Goal: Information Seeking & Learning: Learn about a topic

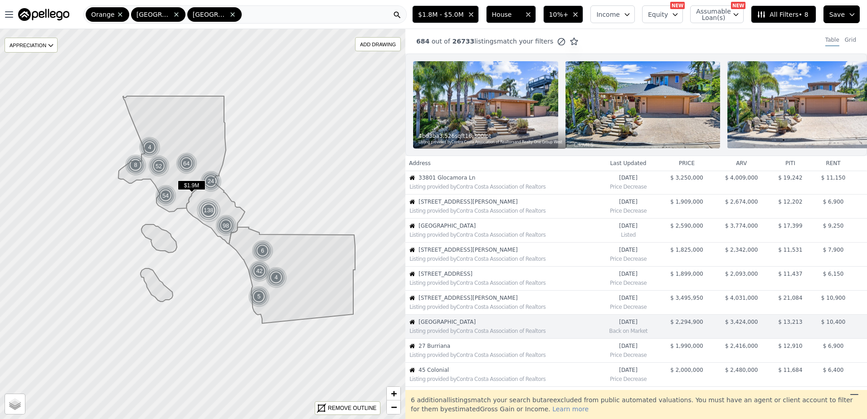
scroll to position [119, 0]
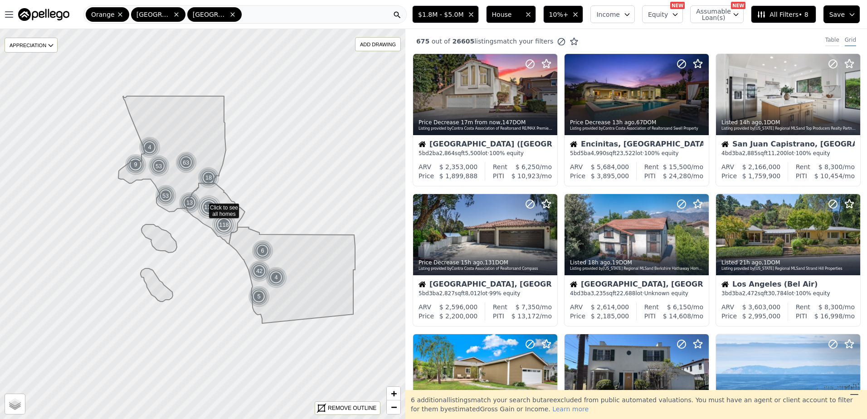
click at [829, 39] on div "Table" at bounding box center [832, 41] width 14 height 10
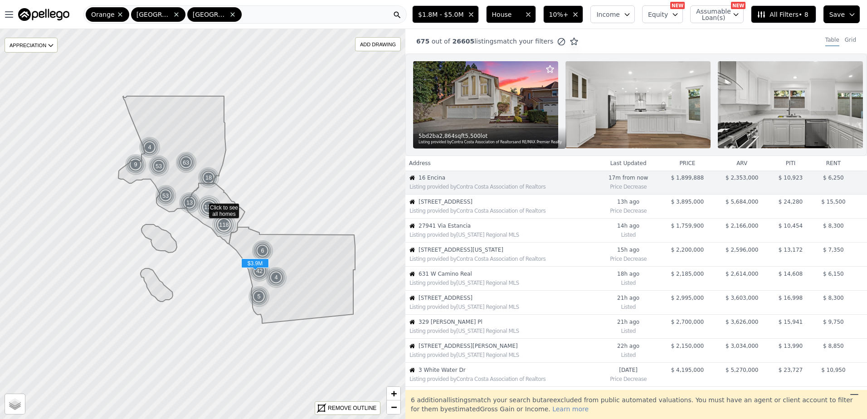
click at [463, 205] on span "956 Urania Ave" at bounding box center [507, 201] width 177 height 7
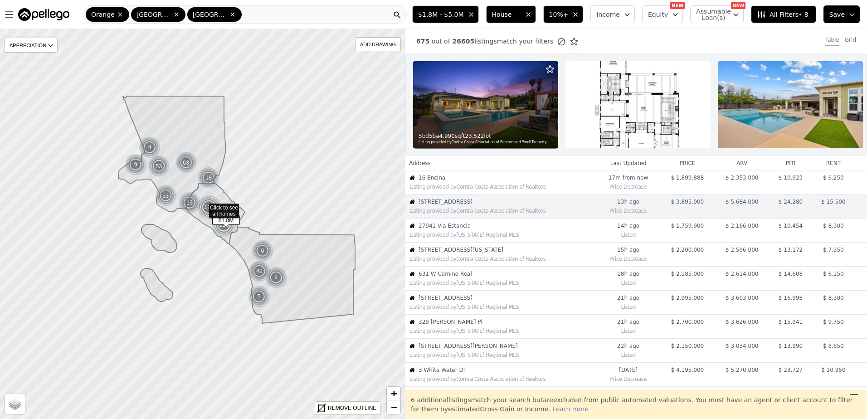
click at [453, 229] on span "27941 Via Estancia" at bounding box center [507, 225] width 177 height 7
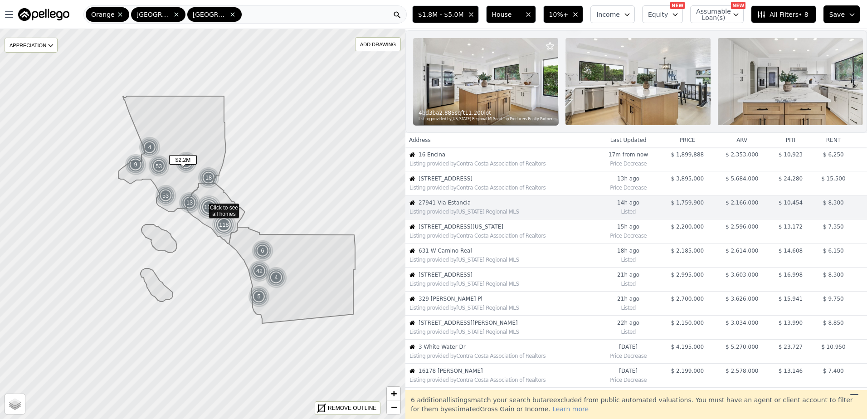
click at [450, 239] on div "Listing provided by Contra Costa Association of Realtors" at bounding box center [502, 235] width 186 height 7
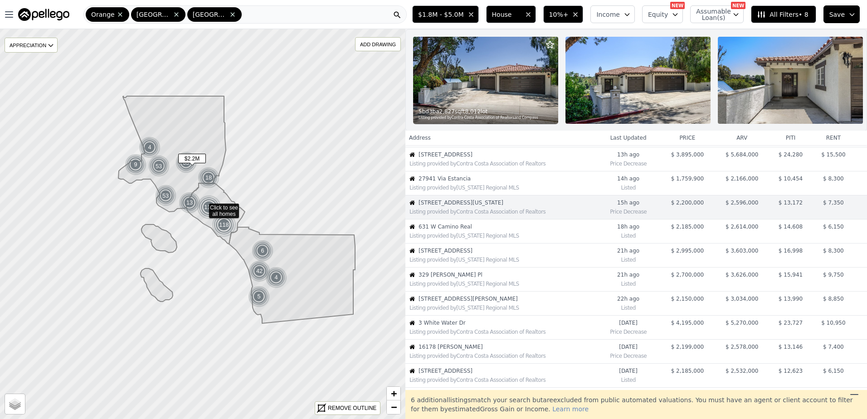
click at [450, 239] on div "Listing provided by California Regional MLS" at bounding box center [502, 235] width 186 height 7
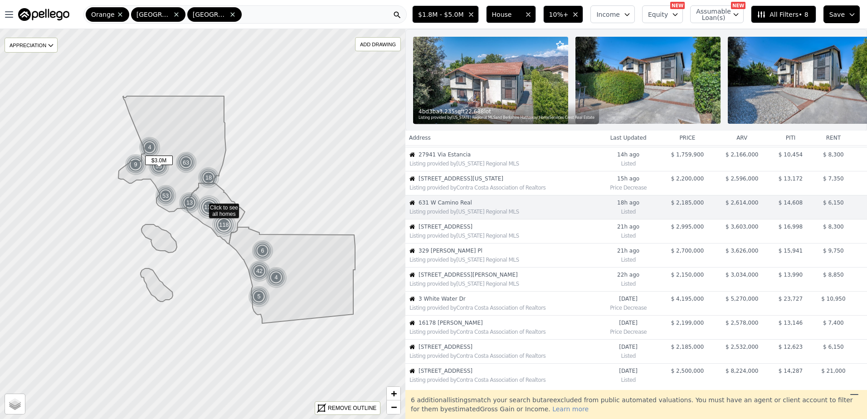
click at [450, 239] on div "Listing provided by California Regional MLS" at bounding box center [502, 235] width 186 height 7
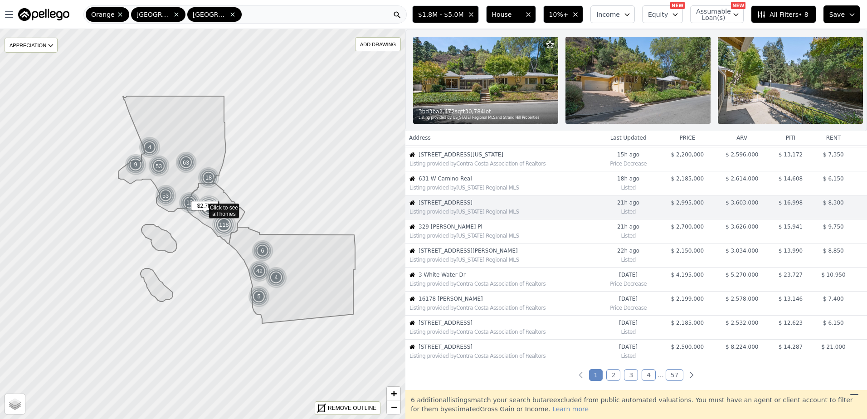
click at [450, 239] on div "Listing provided by California Regional MLS" at bounding box center [502, 235] width 186 height 7
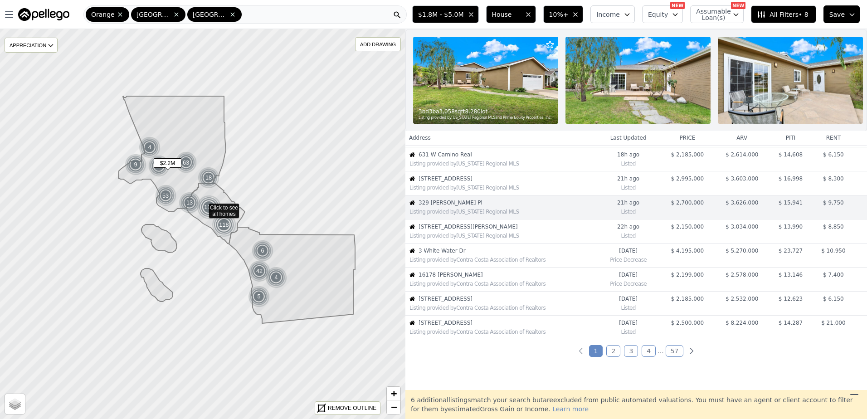
click at [451, 230] on span "315 N Martel Ave" at bounding box center [507, 226] width 177 height 7
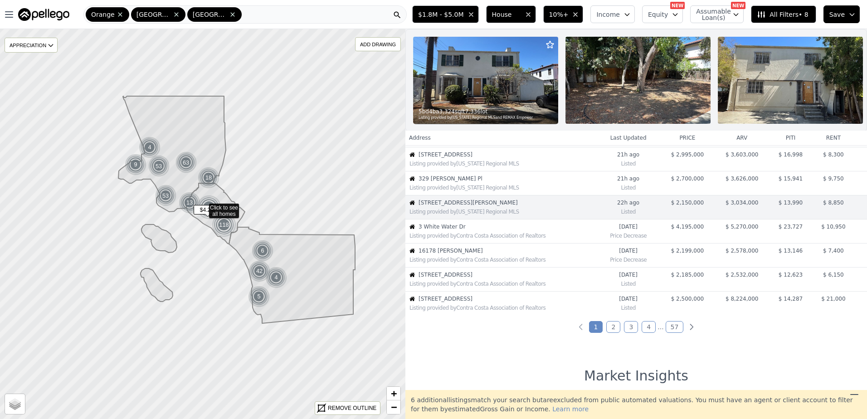
click at [451, 230] on span "3 White Water Dr" at bounding box center [507, 226] width 177 height 7
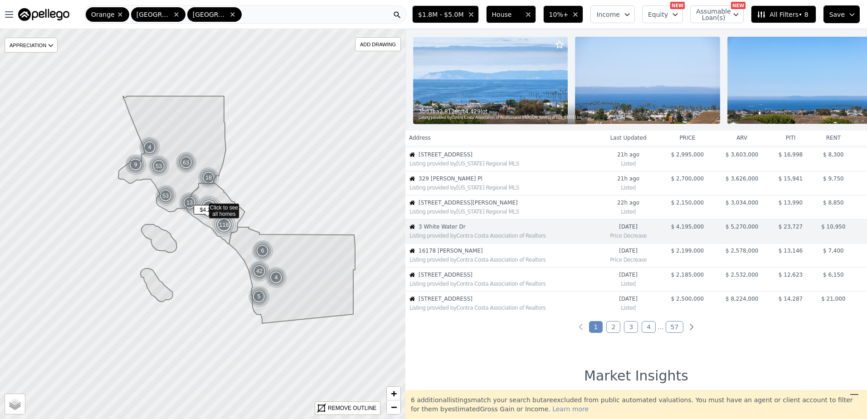
scroll to position [167, 0]
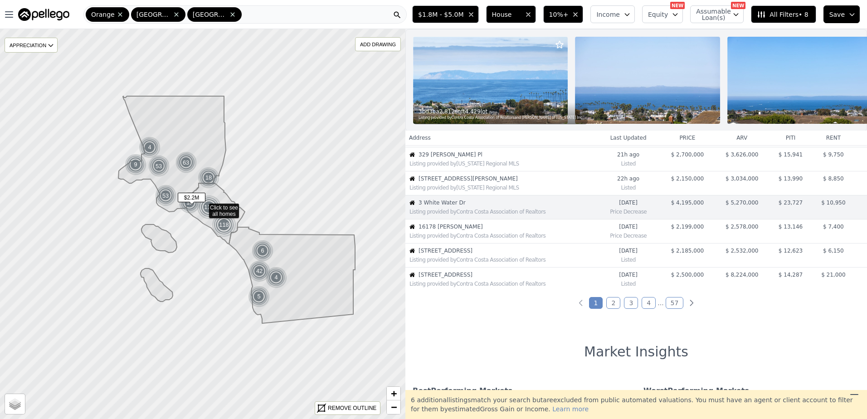
click at [451, 230] on span "16178 Bimini Ln" at bounding box center [507, 226] width 177 height 7
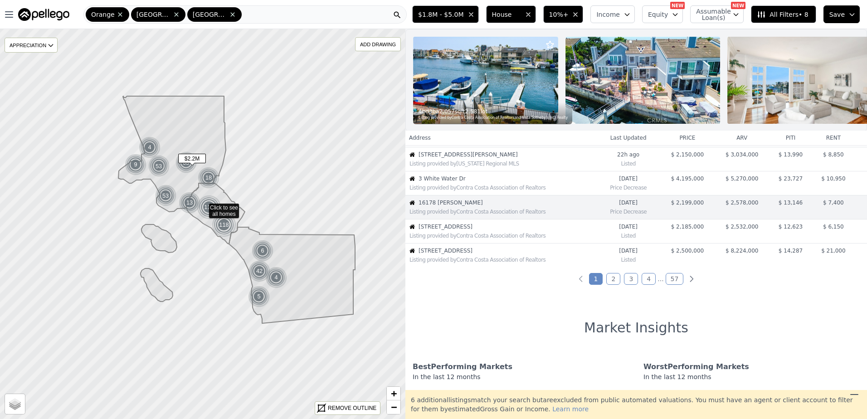
click at [451, 230] on span "631 W Camino Real Ave" at bounding box center [507, 226] width 177 height 7
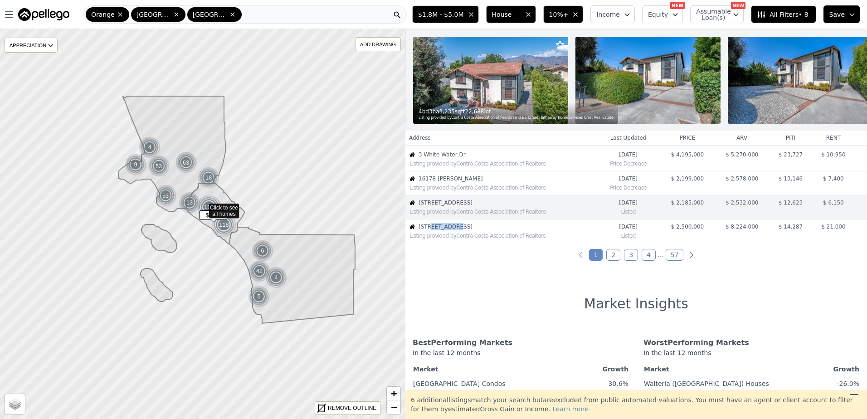
click at [451, 230] on span "481 Dartmoor St" at bounding box center [507, 226] width 177 height 7
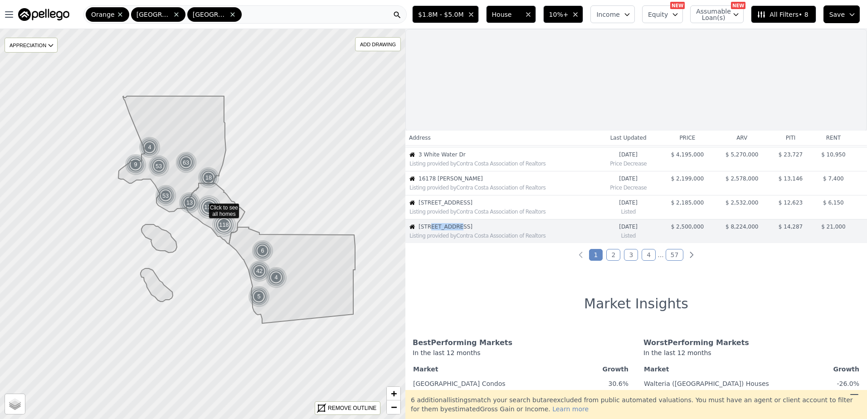
scroll to position [233, 0]
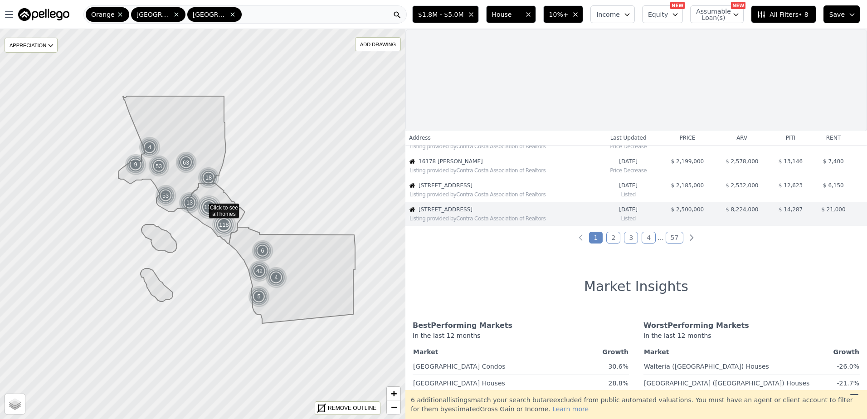
click at [609, 237] on link "2" at bounding box center [613, 238] width 14 height 12
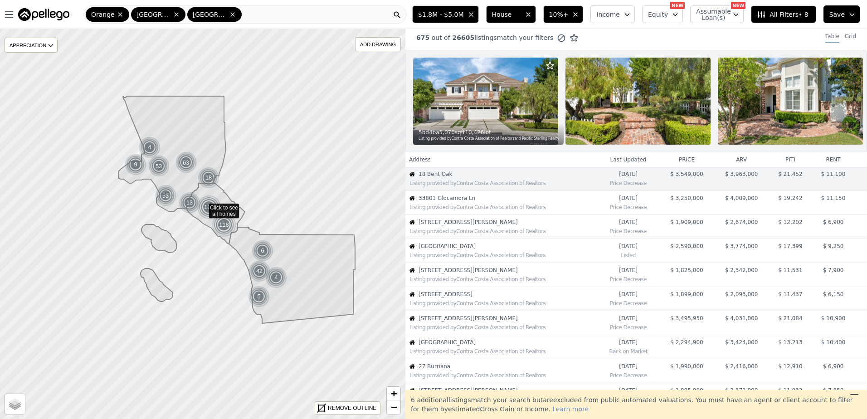
scroll to position [0, 0]
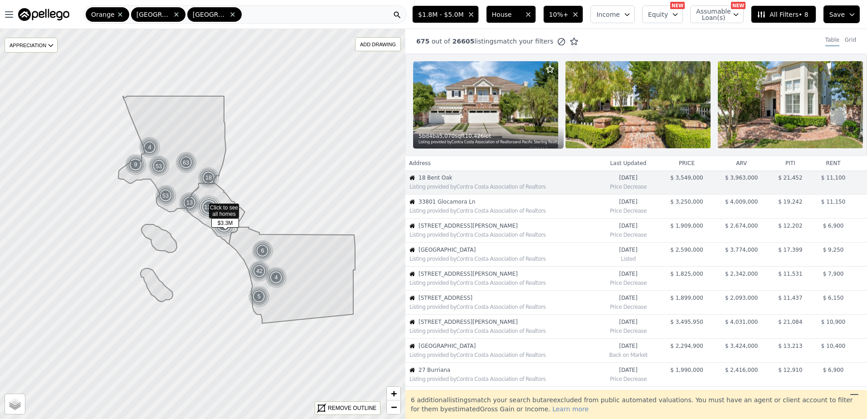
click at [468, 205] on span "33801 Glocamora Ln" at bounding box center [508, 201] width 178 height 7
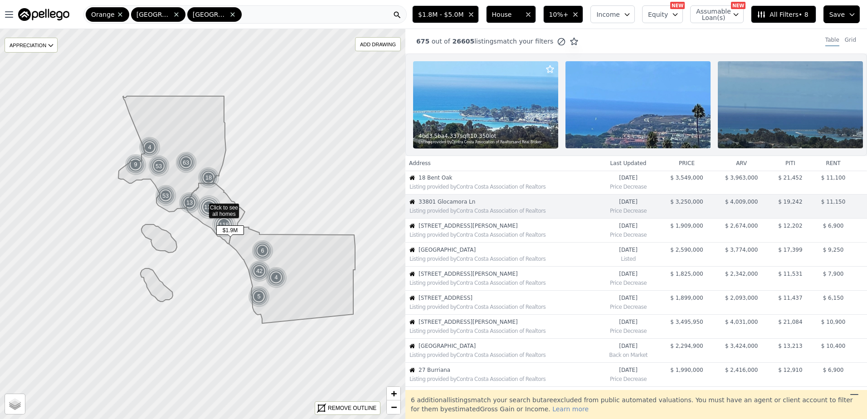
click at [458, 228] on td "120 Avenida Santa Margarita Listing provided by Contra Costa Association of Rea…" at bounding box center [501, 231] width 192 height 24
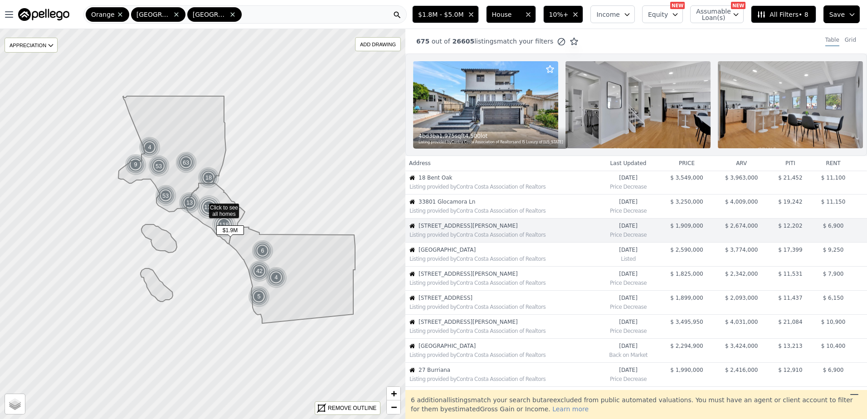
scroll to position [23, 0]
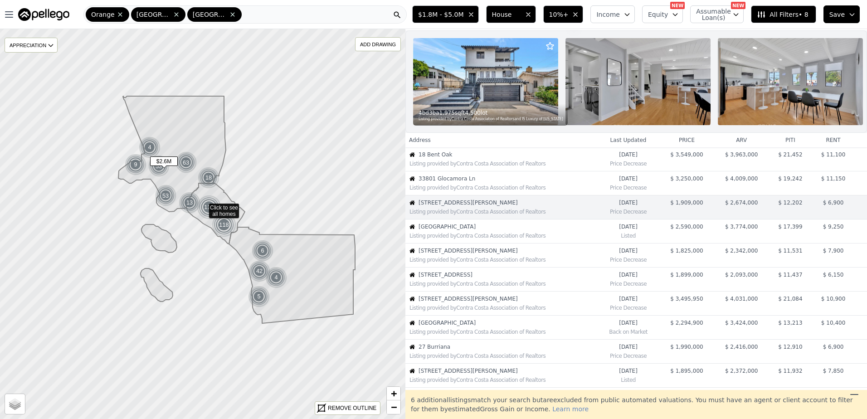
click at [453, 239] on div "Listing provided by Contra Costa Association of Realtors" at bounding box center [502, 235] width 187 height 7
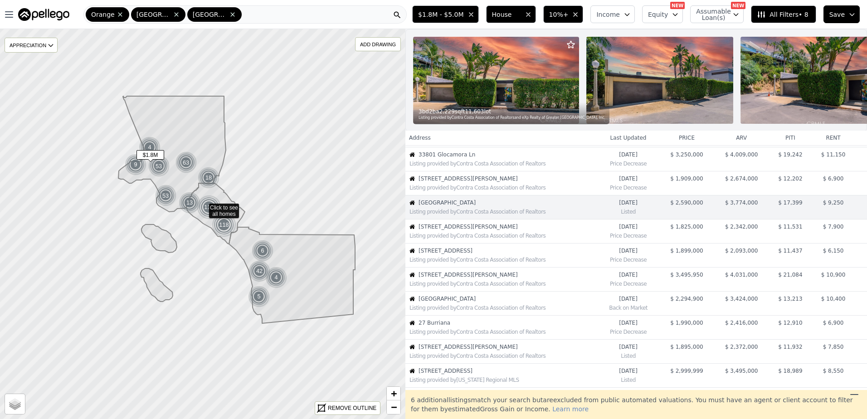
click at [453, 239] on div "Listing provided by Contra Costa Association of Realtors" at bounding box center [502, 235] width 187 height 7
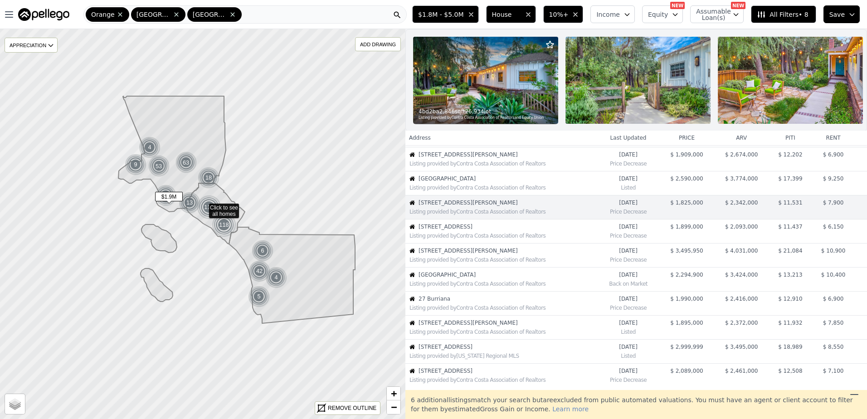
click at [453, 239] on div "Listing provided by Contra Costa Association of Realtors" at bounding box center [502, 235] width 187 height 7
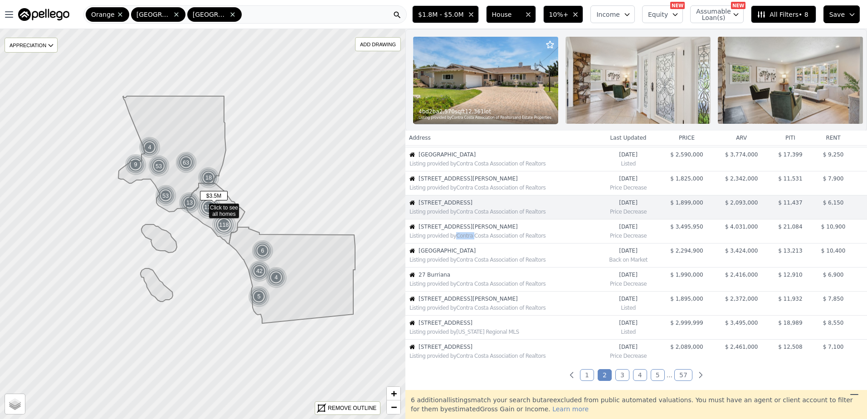
click at [453, 239] on div "Listing provided by Contra Costa Association of Realtors" at bounding box center [502, 235] width 187 height 7
